Goal: Task Accomplishment & Management: Manage account settings

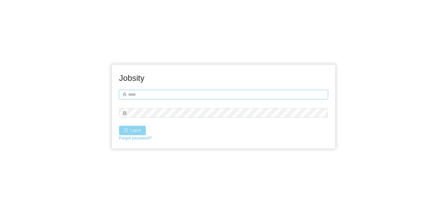
type input "**********"
click at [139, 130] on button "Log in" at bounding box center [132, 129] width 27 height 9
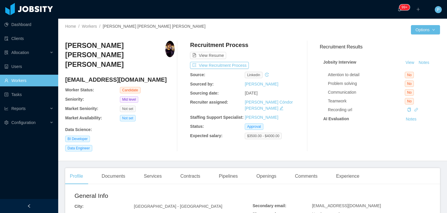
click at [164, 126] on div "Data Science :" at bounding box center [119, 129] width 109 height 6
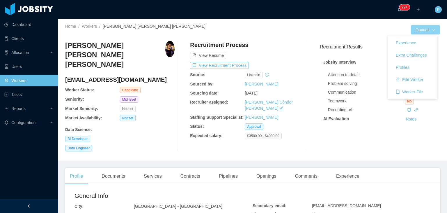
click at [423, 31] on button "Options" at bounding box center [425, 29] width 29 height 9
click at [410, 78] on button "Edit Worker" at bounding box center [409, 79] width 37 height 9
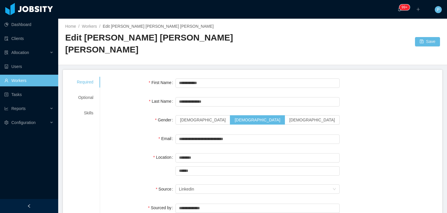
click at [85, 92] on div "Optional" at bounding box center [85, 97] width 31 height 11
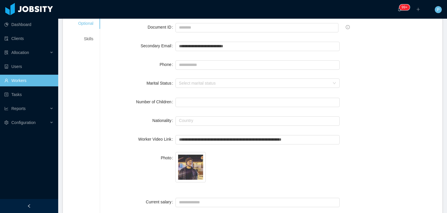
scroll to position [78, 0]
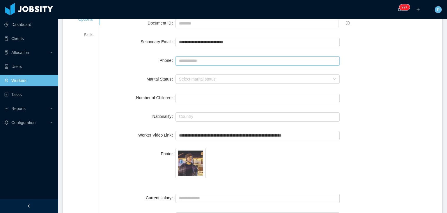
click at [258, 56] on input "Phone" at bounding box center [258, 60] width 164 height 9
paste input "**********"
type input "**********"
click at [395, 92] on div "Number of Children *" at bounding box center [271, 98] width 328 height 12
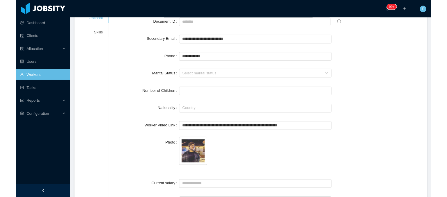
scroll to position [0, 0]
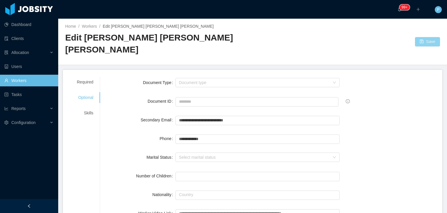
click at [424, 37] on button "Save" at bounding box center [427, 41] width 25 height 9
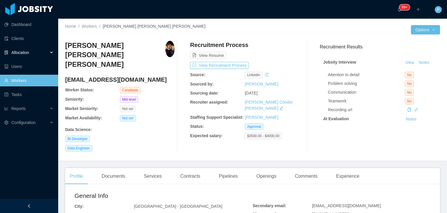
click at [45, 54] on div "Allocation" at bounding box center [29, 53] width 58 height 12
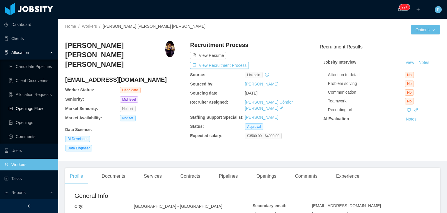
click at [39, 109] on link "Openings Flow" at bounding box center [31, 108] width 45 height 12
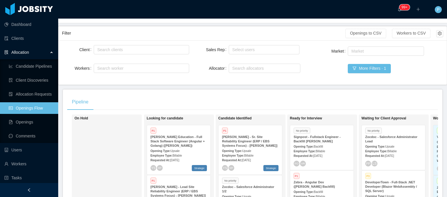
scroll to position [25, 0]
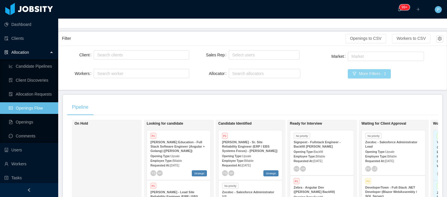
click at [366, 75] on button "More Filters · 1" at bounding box center [369, 73] width 43 height 9
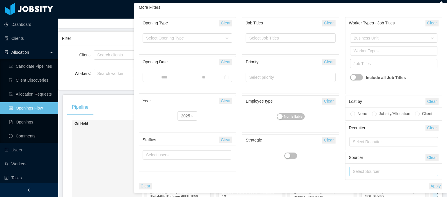
click at [376, 173] on div "Select Sourcer" at bounding box center [392, 172] width 79 height 6
type input "***"
click at [374, 164] on div "Select Sourcer" at bounding box center [394, 172] width 97 height 16
click at [370, 172] on div "Select Sourcer" at bounding box center [392, 172] width 79 height 6
click at [373, 185] on div "Clear Apply" at bounding box center [290, 185] width 307 height 10
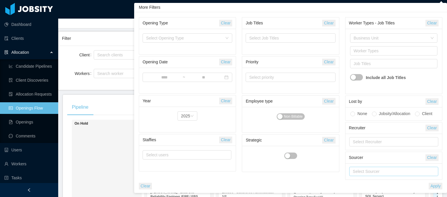
click at [364, 169] on div "Select Sourcer" at bounding box center [392, 172] width 79 height 6
type input "****"
click at [368, 183] on li "[PERSON_NAME]" at bounding box center [393, 182] width 89 height 9
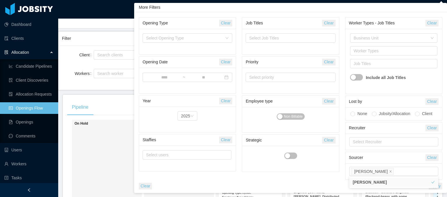
click at [334, 185] on div "Clear Apply" at bounding box center [290, 185] width 307 height 10
click at [434, 186] on button "Apply" at bounding box center [436, 186] width 14 height 7
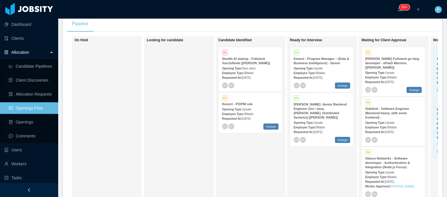
scroll to position [109, 0]
click at [270, 75] on div "Requested At: [DATE]" at bounding box center [250, 77] width 56 height 6
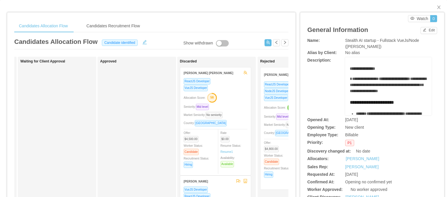
scroll to position [5, 0]
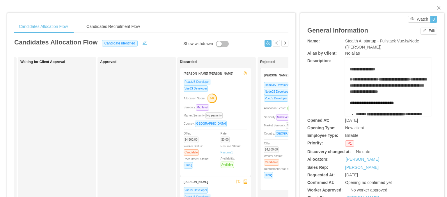
click at [438, 34] on div "**********" at bounding box center [372, 139] width 144 height 252
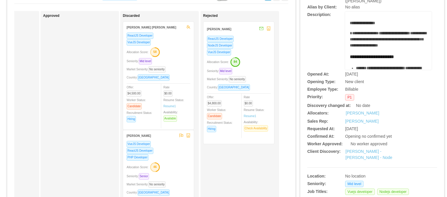
scroll to position [44, 0]
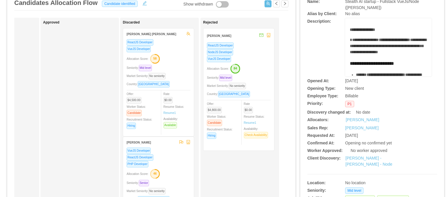
click at [252, 63] on div "ReactJS Developer NodeJS Developer VueJS Developer Allocation Score: 84 Seniori…" at bounding box center [239, 94] width 64 height 105
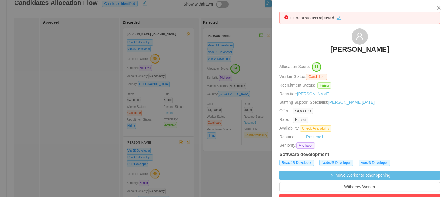
click at [168, 43] on div at bounding box center [223, 98] width 447 height 197
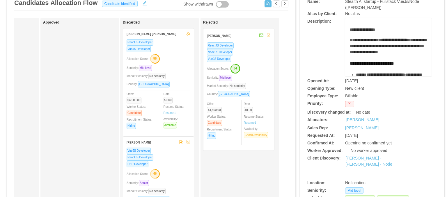
click at [168, 43] on div "ReactJS Developer" at bounding box center [159, 42] width 64 height 7
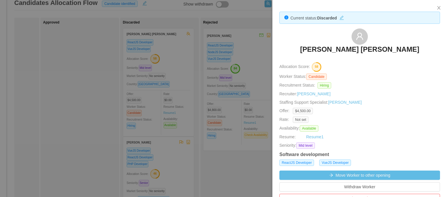
click at [185, 104] on div at bounding box center [223, 98] width 447 height 197
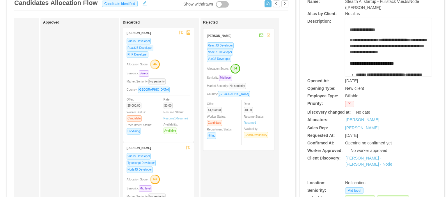
scroll to position [114, 0]
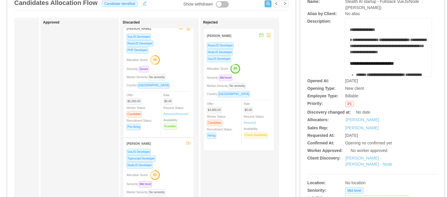
click at [183, 74] on div "Market Seniority: No seniority" at bounding box center [159, 77] width 64 height 7
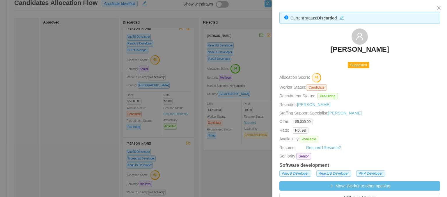
drag, startPoint x: 195, startPoint y: 112, endPoint x: 192, endPoint y: 153, distance: 40.9
click at [192, 153] on div at bounding box center [223, 98] width 447 height 197
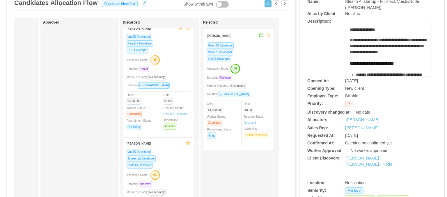
click at [179, 166] on div "NodeJS Developer" at bounding box center [159, 165] width 64 height 7
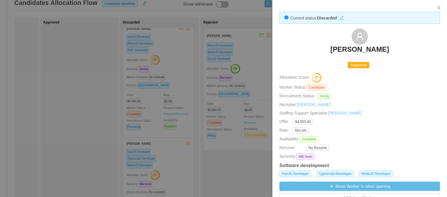
drag, startPoint x: 193, startPoint y: 91, endPoint x: 196, endPoint y: 145, distance: 53.6
click at [196, 145] on div at bounding box center [223, 98] width 447 height 197
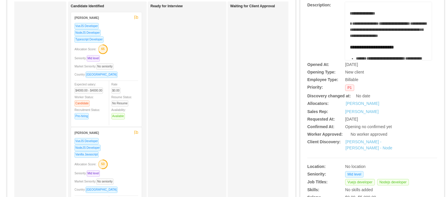
scroll to position [61, 0]
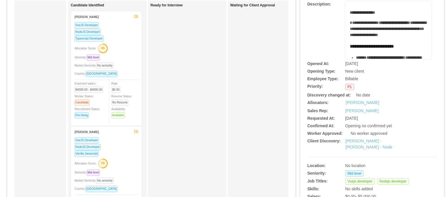
click at [137, 43] on div "Allocation Score: 65" at bounding box center [107, 47] width 64 height 9
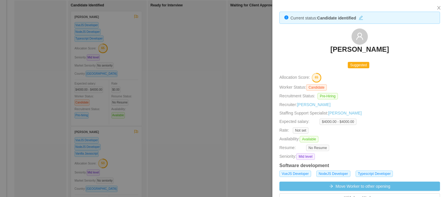
click at [176, 85] on div at bounding box center [223, 98] width 447 height 197
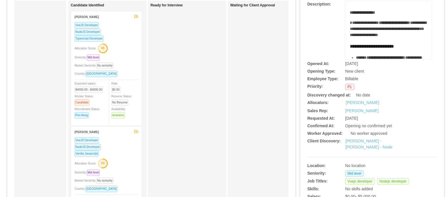
scroll to position [0, 0]
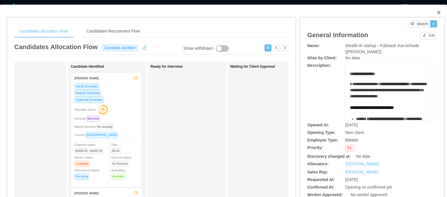
click at [437, 14] on icon "icon: close" at bounding box center [438, 12] width 3 height 3
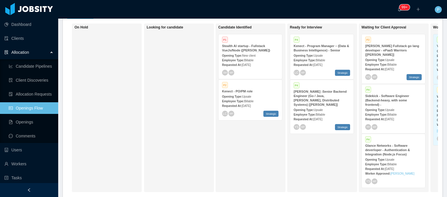
scroll to position [120, 0]
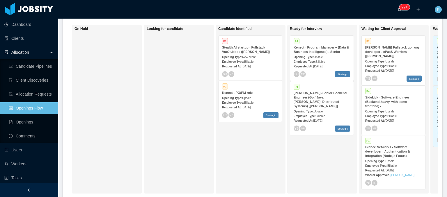
click at [333, 108] on div "Opening Type: Upsale" at bounding box center [322, 111] width 56 height 6
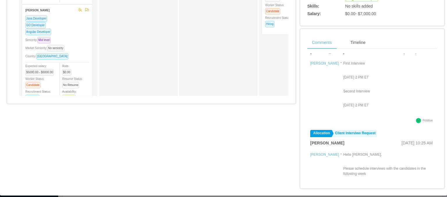
scroll to position [56, 0]
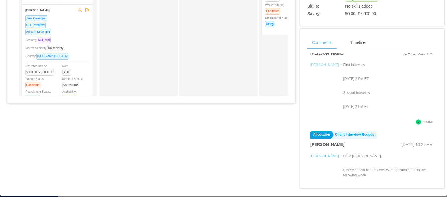
click at [319, 63] on link "[PERSON_NAME]" at bounding box center [324, 65] width 29 height 4
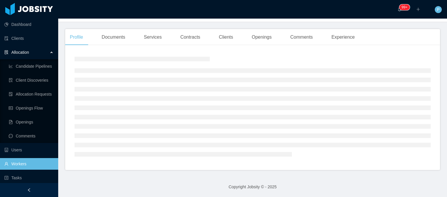
scroll to position [24, 0]
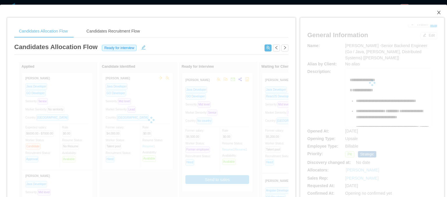
click at [437, 14] on icon "icon: close" at bounding box center [438, 12] width 3 height 3
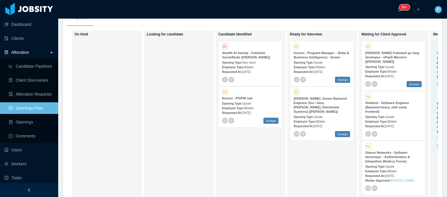
scroll to position [114, 0]
click at [330, 56] on strong "Kenect - Program Manager – (Data & Business Intelligence) - Senior" at bounding box center [322, 55] width 56 height 8
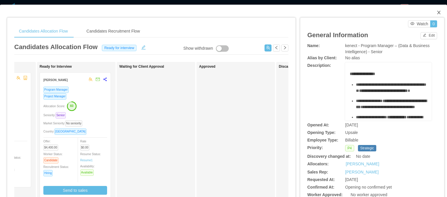
click at [437, 13] on icon "icon: close" at bounding box center [439, 12] width 5 height 5
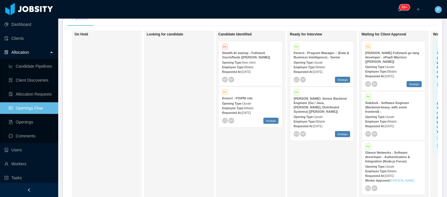
click at [263, 95] on div "P2 Kenect - PO/PM role Opening Type: Upsale Employee Type: Billable Requested A…" at bounding box center [250, 107] width 63 height 41
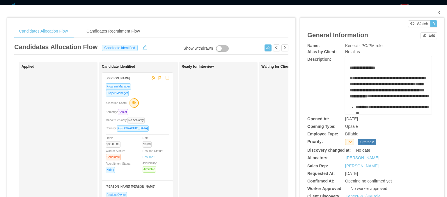
click at [437, 13] on icon "icon: close" at bounding box center [439, 12] width 5 height 5
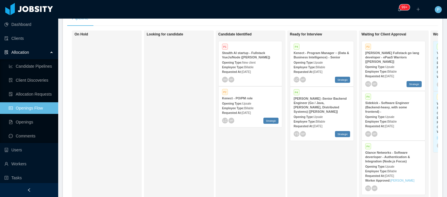
scroll to position [0, 0]
click at [408, 125] on div "P4 Sidekick - Software Engineer (Backend-heavy, with some frontend) - Opening T…" at bounding box center [393, 115] width 63 height 49
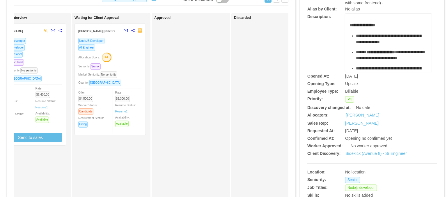
scroll to position [63, 0]
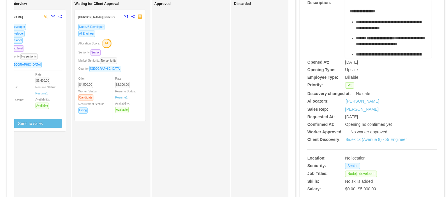
click at [132, 37] on div "NodeJS Developer AI Engineer Allocation Score: 61 Seniority: Senior Market Seni…" at bounding box center [110, 71] width 64 height 94
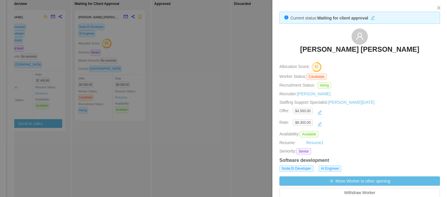
click at [59, 33] on div at bounding box center [223, 98] width 447 height 197
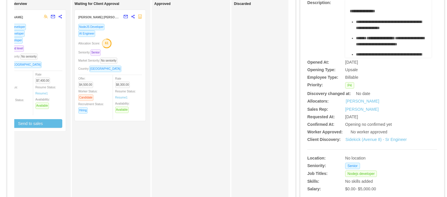
click at [59, 33] on div "NodeJS Developer" at bounding box center [31, 33] width 64 height 7
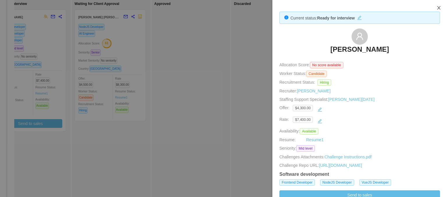
click at [440, 7] on icon "icon: close" at bounding box center [439, 8] width 5 height 5
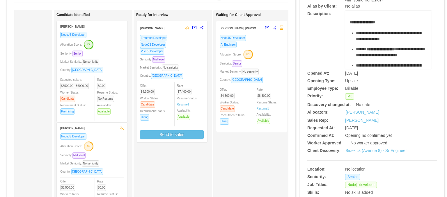
scroll to position [50, 0]
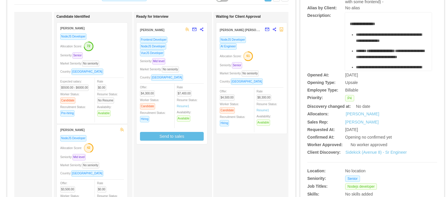
click at [119, 54] on div "Seniority: Senior" at bounding box center [92, 55] width 64 height 7
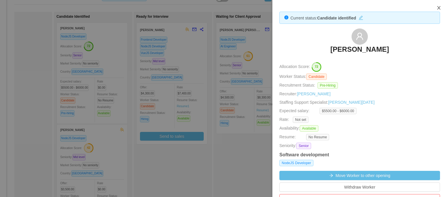
click at [439, 9] on icon "icon: close" at bounding box center [439, 8] width 5 height 5
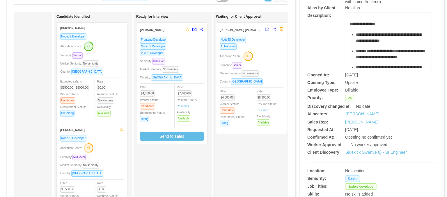
scroll to position [0, 0]
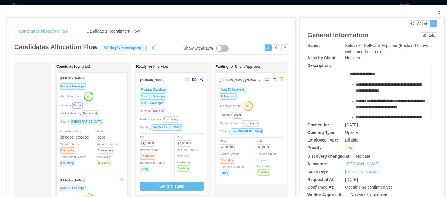
click at [437, 12] on icon "icon: close" at bounding box center [439, 12] width 5 height 5
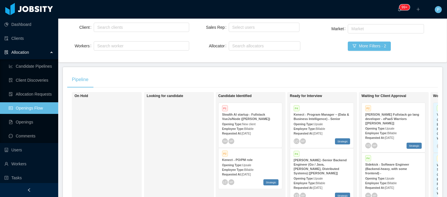
scroll to position [50, 0]
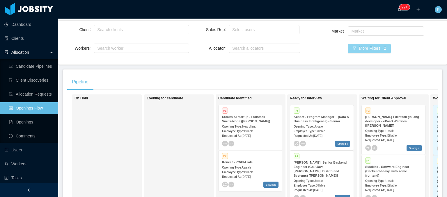
click at [359, 52] on button "More Filters · 2" at bounding box center [369, 48] width 43 height 9
click at [105, 61] on div "Client Search clients Workers Search worker Sales Rep Select users Allocator Se…" at bounding box center [253, 42] width 388 height 44
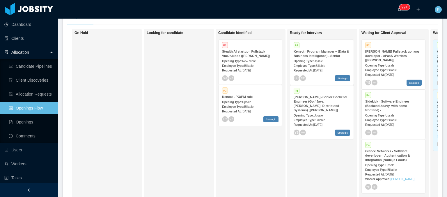
scroll to position [123, 0]
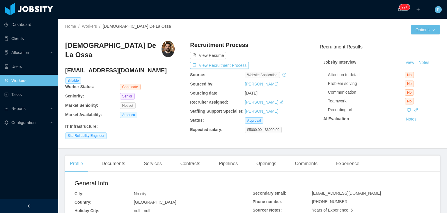
click at [284, 46] on div "View Resume" at bounding box center [244, 50] width 109 height 18
click at [233, 63] on button "View Recruitment Process" at bounding box center [219, 65] width 59 height 7
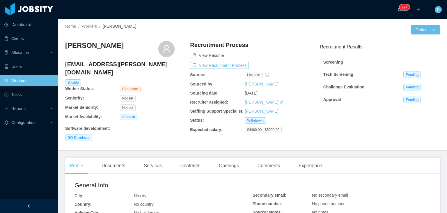
click at [300, 59] on div at bounding box center [308, 91] width 16 height 100
click at [237, 65] on button "View Recruitment Process" at bounding box center [219, 65] width 59 height 7
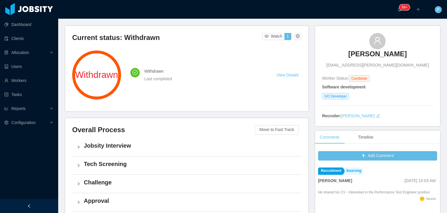
scroll to position [16, 0]
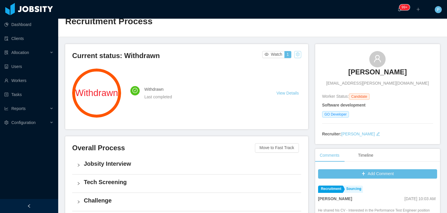
click at [295, 53] on button "button" at bounding box center [297, 54] width 7 height 7
click at [289, 65] on div "Reset process" at bounding box center [282, 63] width 33 height 9
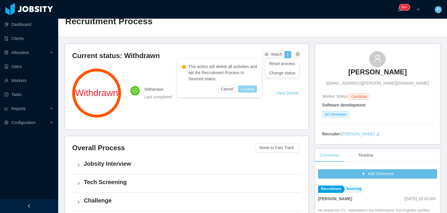
click at [247, 88] on button "Confirm" at bounding box center [247, 88] width 19 height 7
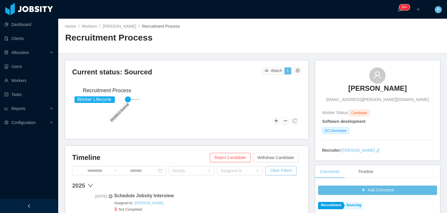
click at [331, 47] on div "Home / Workers / Irving Luna / Recruitment Process / Recruitment Process" at bounding box center [252, 36] width 389 height 35
